Goal: Navigation & Orientation: Find specific page/section

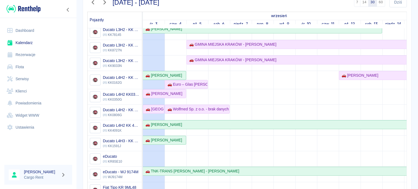
scroll to position [37, 0]
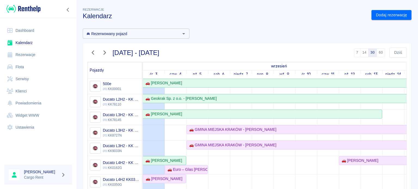
click at [18, 3] on div at bounding box center [38, 9] width 76 height 18
click at [19, 10] on img at bounding box center [24, 8] width 34 height 9
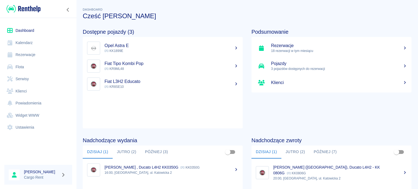
click at [37, 15] on div at bounding box center [38, 9] width 76 height 18
click at [36, 11] on img at bounding box center [24, 8] width 34 height 9
click at [0, 48] on div "Dashboard Kalendarz Rezerwacje Flota Serwisy Klienci Powiadomienia Widget WWW U…" at bounding box center [38, 79] width 76 height 122
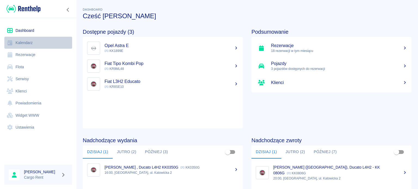
click at [37, 44] on link "Kalendarz" at bounding box center [38, 43] width 68 height 12
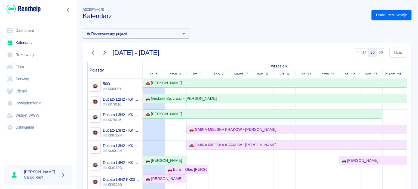
click at [32, 10] on img at bounding box center [24, 8] width 34 height 9
